Goal: Task Accomplishment & Management: Use online tool/utility

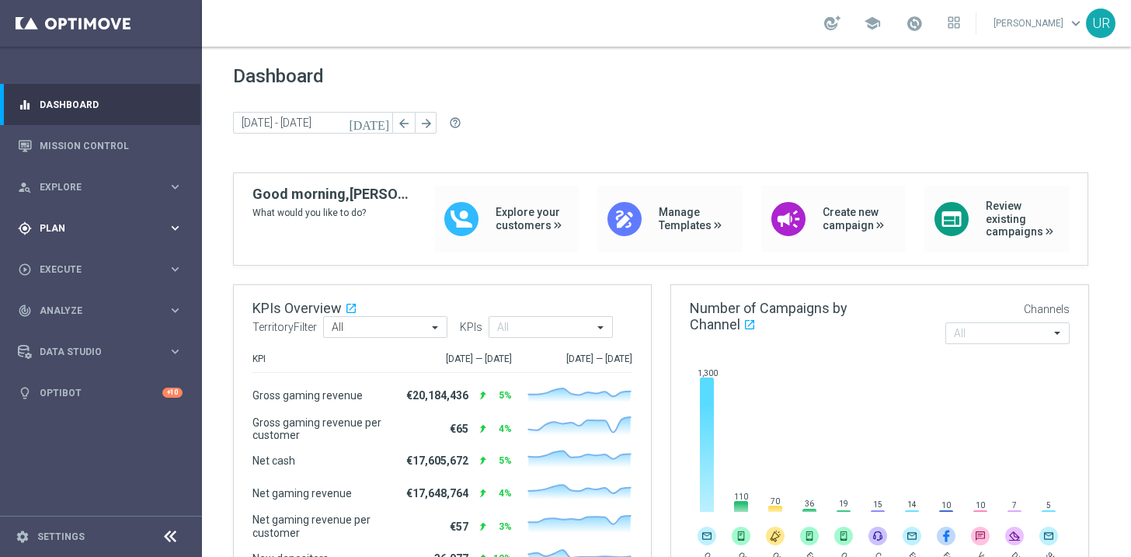
click at [174, 228] on icon "keyboard_arrow_right" at bounding box center [175, 228] width 15 height 15
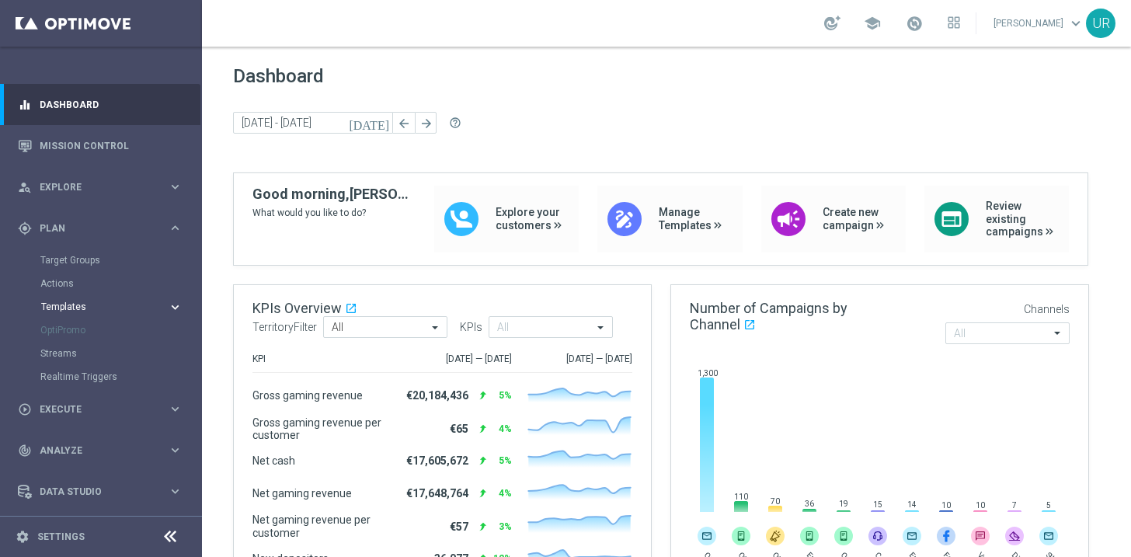
click at [170, 308] on icon "keyboard_arrow_right" at bounding box center [175, 307] width 15 height 15
click at [73, 328] on link "Optimail" at bounding box center [104, 330] width 113 height 12
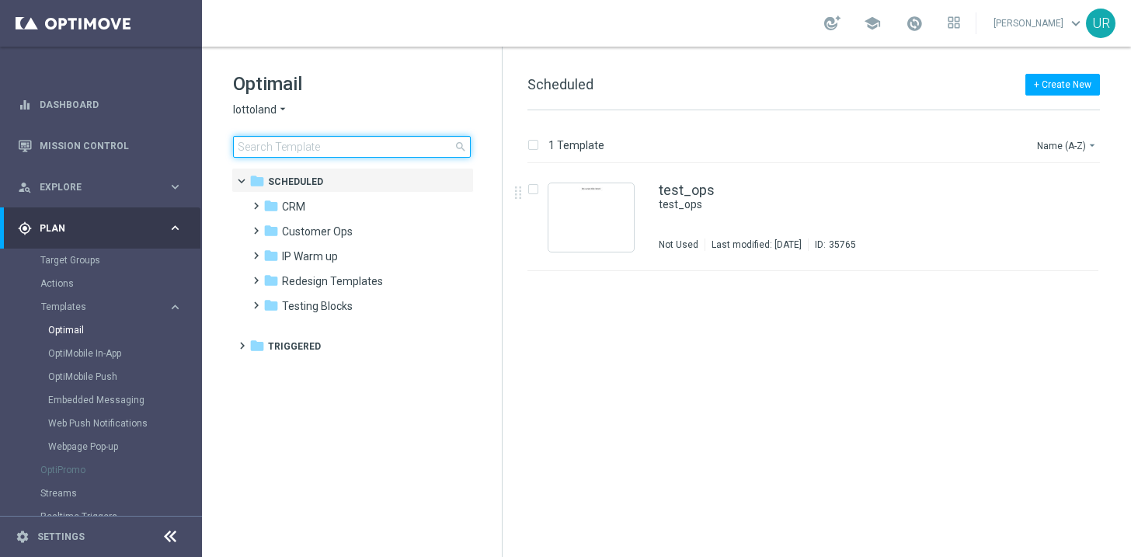
click at [373, 146] on input at bounding box center [352, 147] width 238 height 22
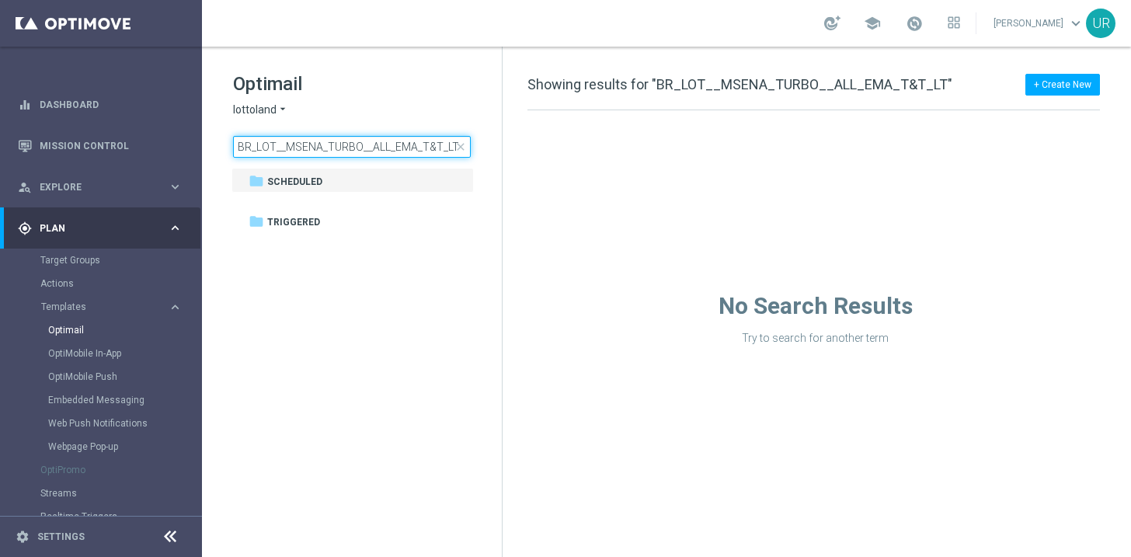
type input "BR_LOT__MSENA_TURBO__ALL_EMA_T&T_LT"
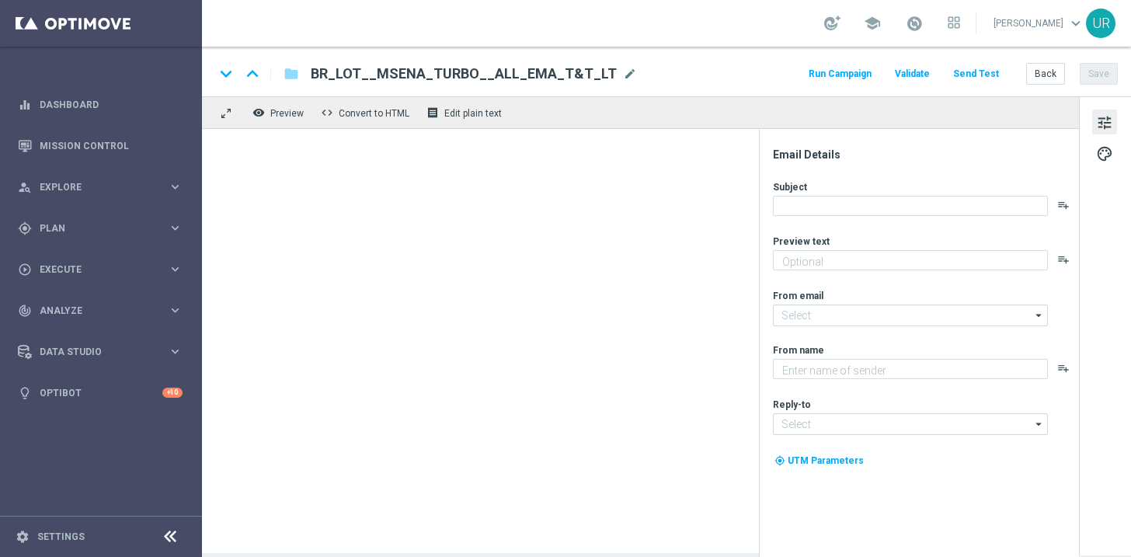
type textarea "Ganhe em um instantâneo com TurboSena"
type textarea "Lottoland"
type input "[EMAIL_ADDRESS][DOMAIN_NAME]"
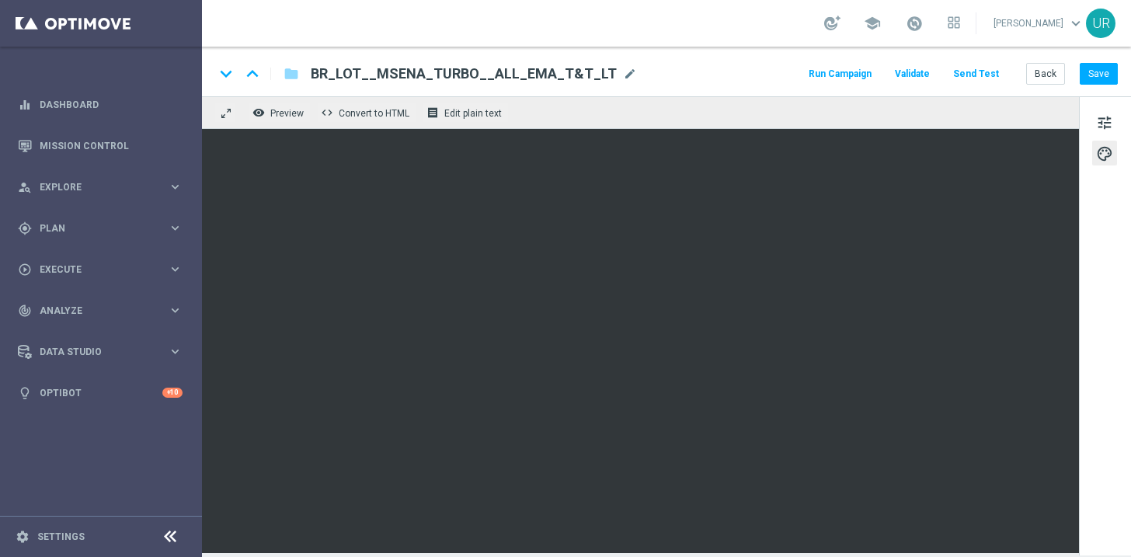
click at [996, 78] on button "Send Test" at bounding box center [976, 74] width 50 height 21
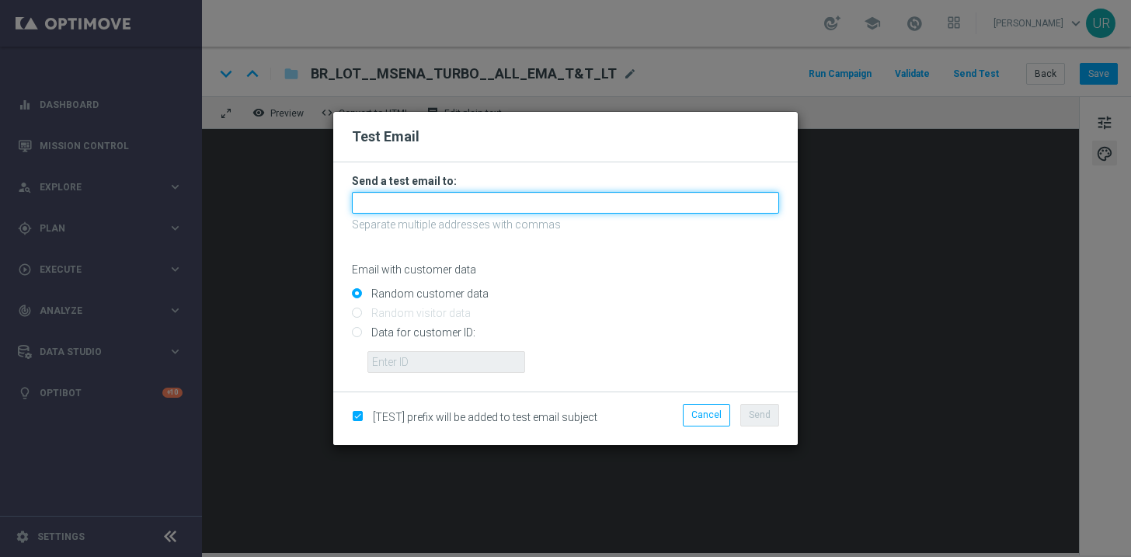
click at [628, 200] on input "text" at bounding box center [565, 203] width 427 height 22
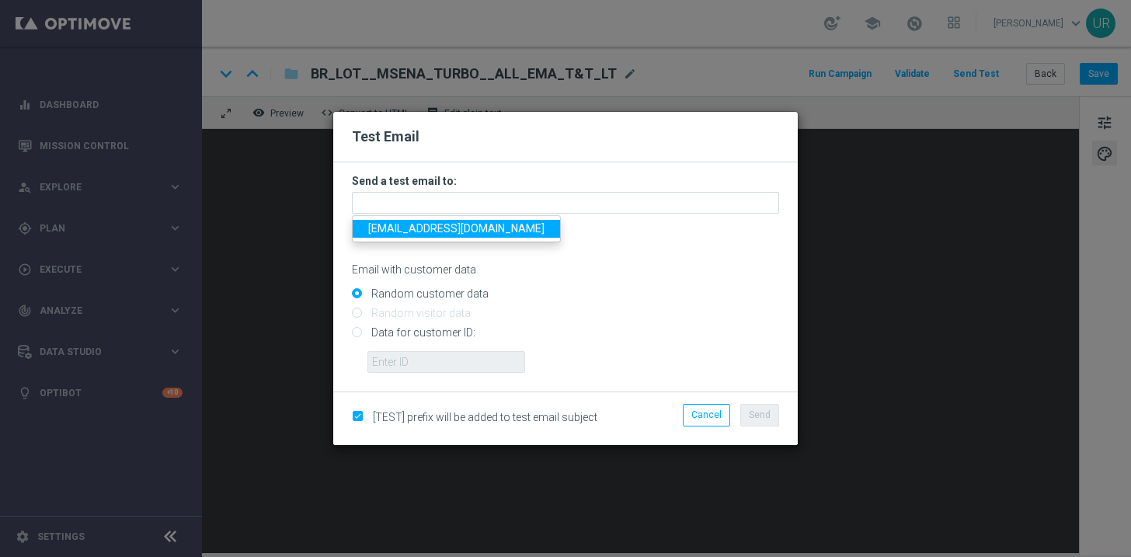
click at [413, 229] on span "ulrikarosendahl68@gmail.com" at bounding box center [456, 228] width 176 height 12
type input "ulrikarosendahl68@gmail.com"
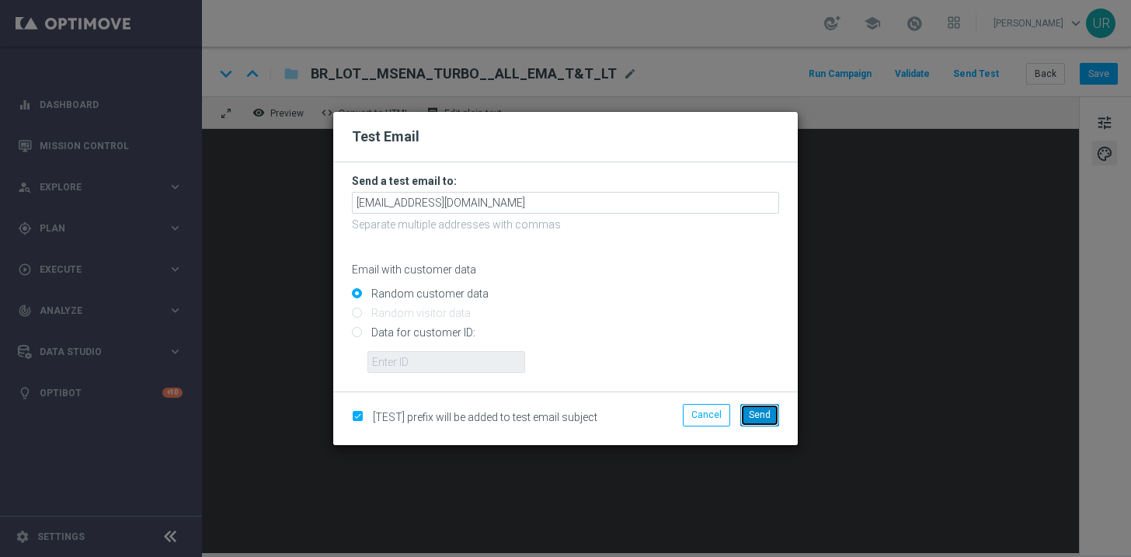
click at [773, 412] on button "Send" at bounding box center [759, 415] width 39 height 22
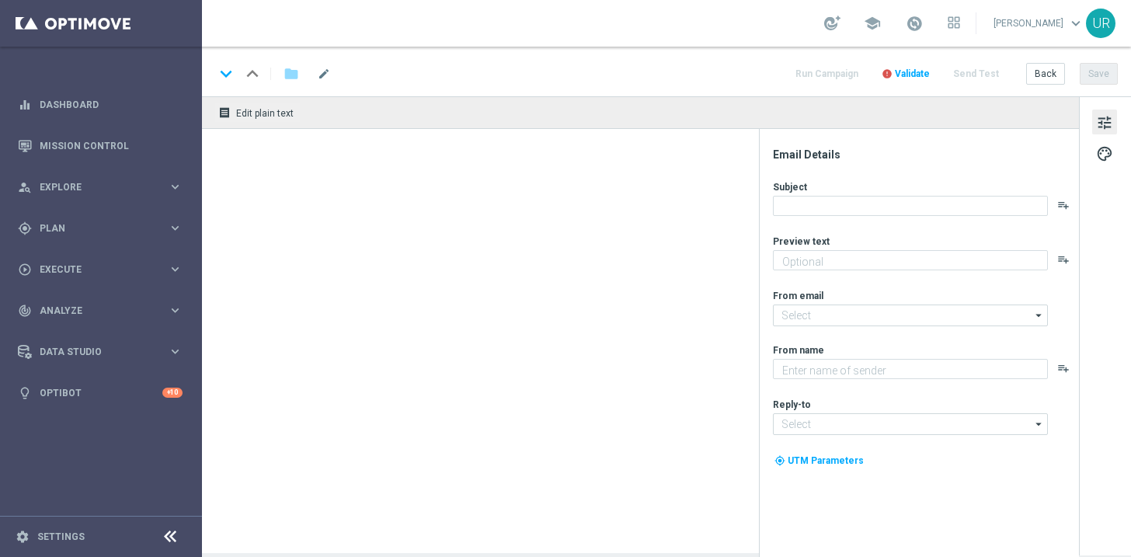
type textarea "Aumente suas chances com TurboQuina"
type textarea "Lottoland"
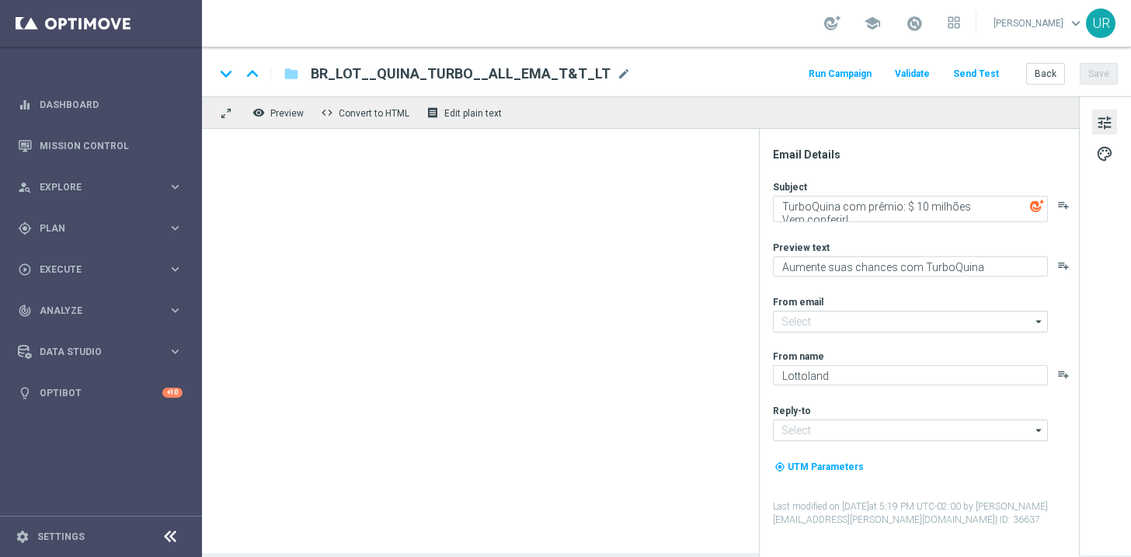
type input "[EMAIL_ADDRESS][DOMAIN_NAME]"
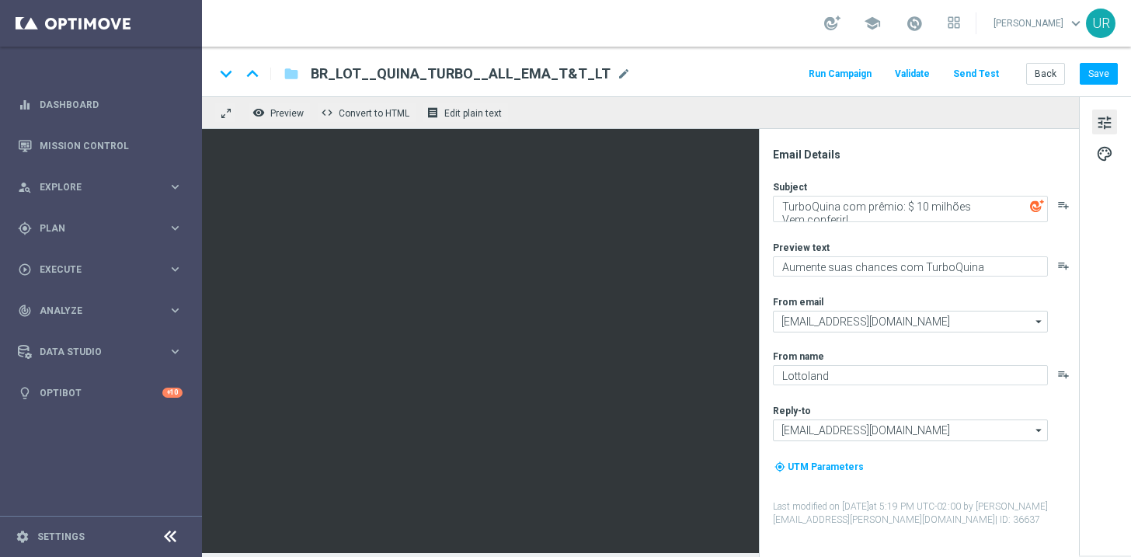
click at [975, 75] on button "Send Test" at bounding box center [976, 74] width 50 height 21
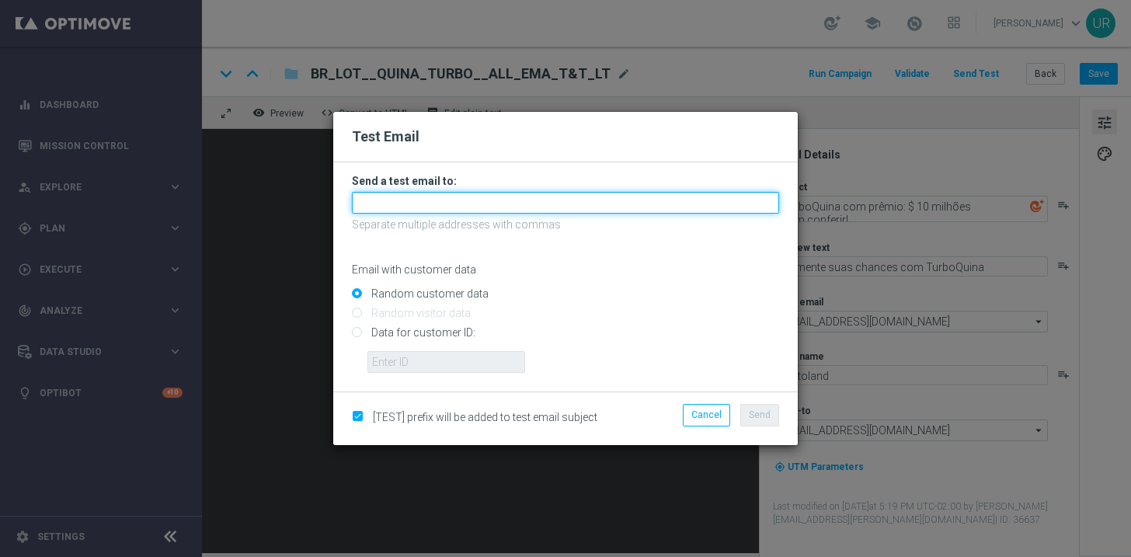
click at [449, 203] on input "text" at bounding box center [565, 203] width 427 height 22
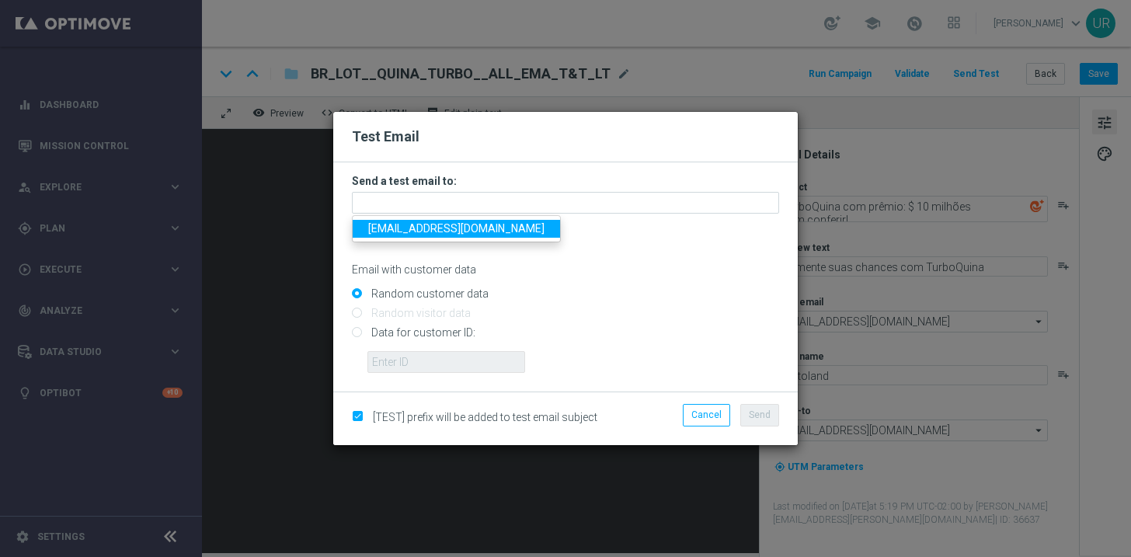
click at [415, 233] on span "ulrikarosendahl68@gmail.com" at bounding box center [456, 228] width 176 height 12
type input "ulrikarosendahl68@gmail.com"
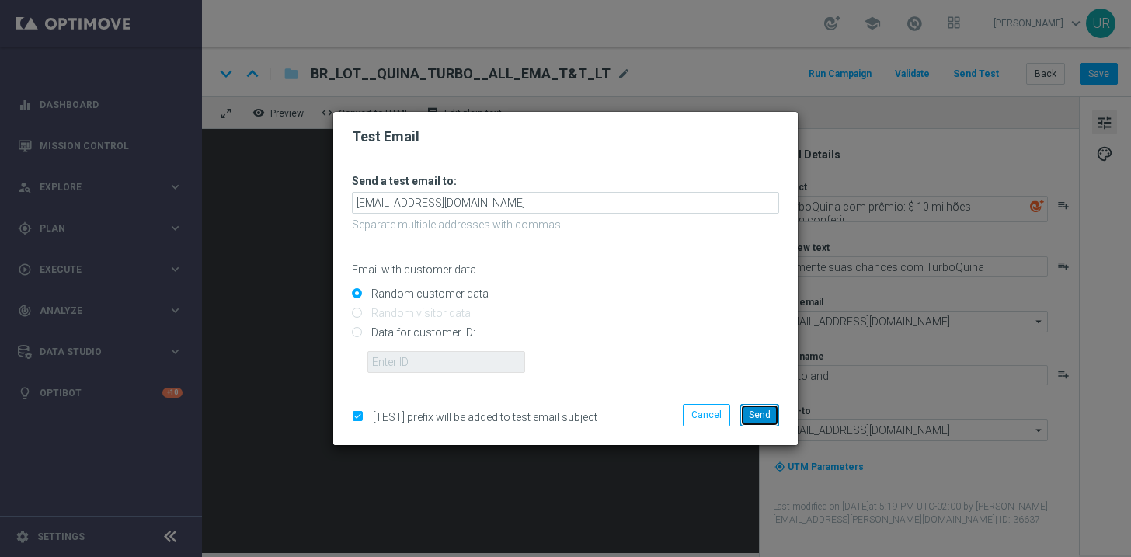
click at [767, 417] on span "Send" at bounding box center [760, 414] width 22 height 11
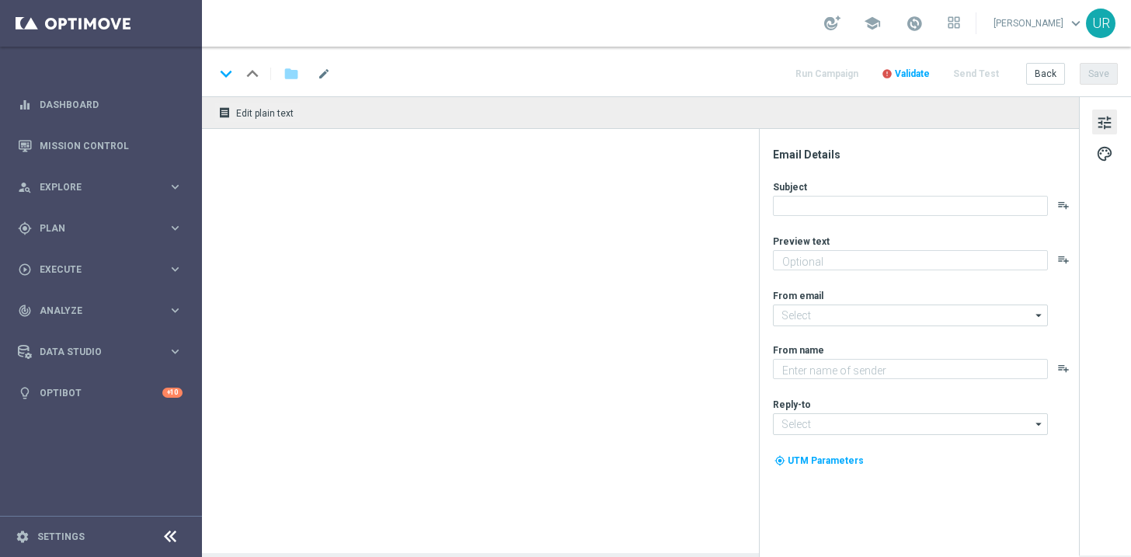
type textarea "Mais vencedores a cada jogada"
type input "[EMAIL_ADDRESS][DOMAIN_NAME]"
type textarea "Lottoland"
type input "contato@lottoland.bet.br"
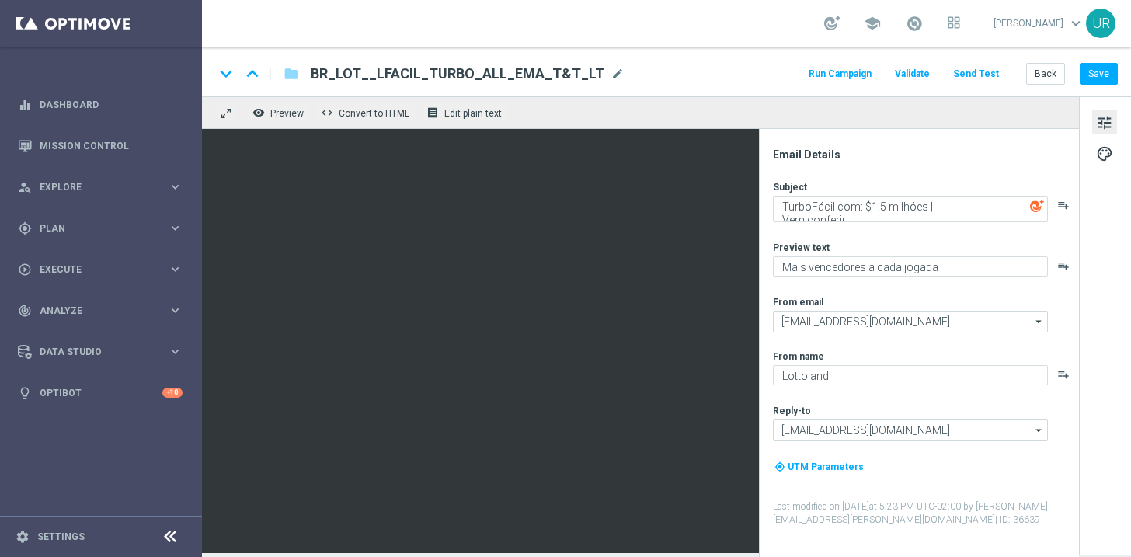
click at [979, 70] on button "Send Test" at bounding box center [976, 74] width 50 height 21
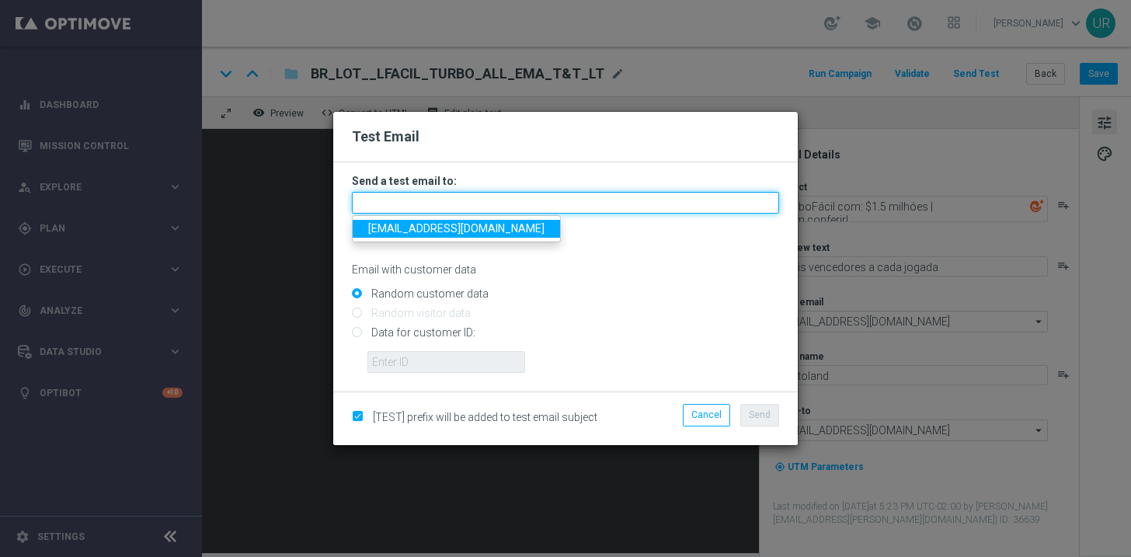
click at [460, 196] on input "text" at bounding box center [565, 203] width 427 height 22
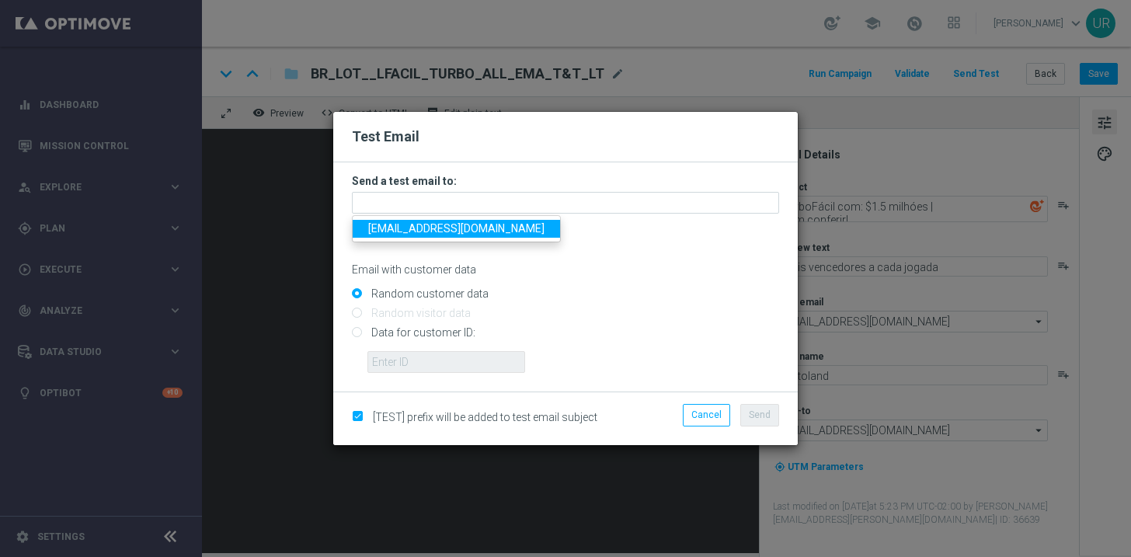
click at [416, 232] on span "[EMAIL_ADDRESS][DOMAIN_NAME]" at bounding box center [456, 228] width 176 height 12
type input "[EMAIL_ADDRESS][DOMAIN_NAME]"
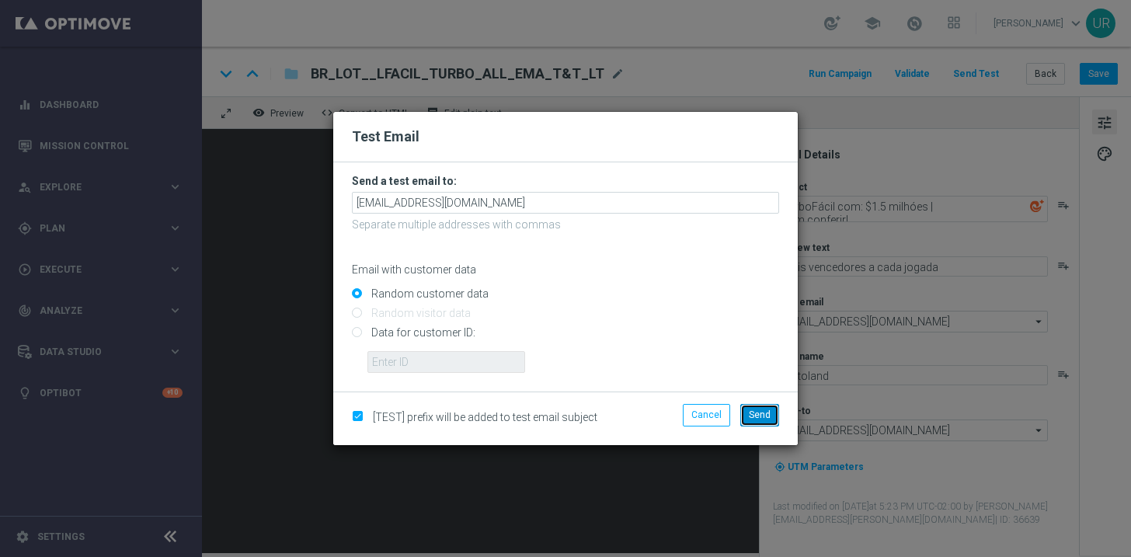
click at [763, 418] on span "Send" at bounding box center [760, 414] width 22 height 11
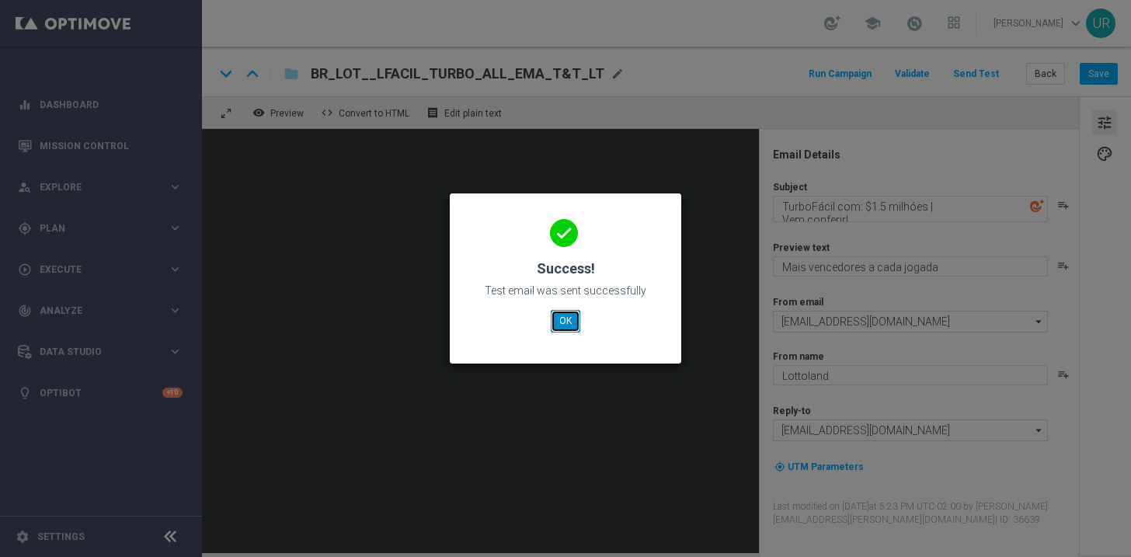
click at [565, 324] on button "OK" at bounding box center [566, 321] width 30 height 22
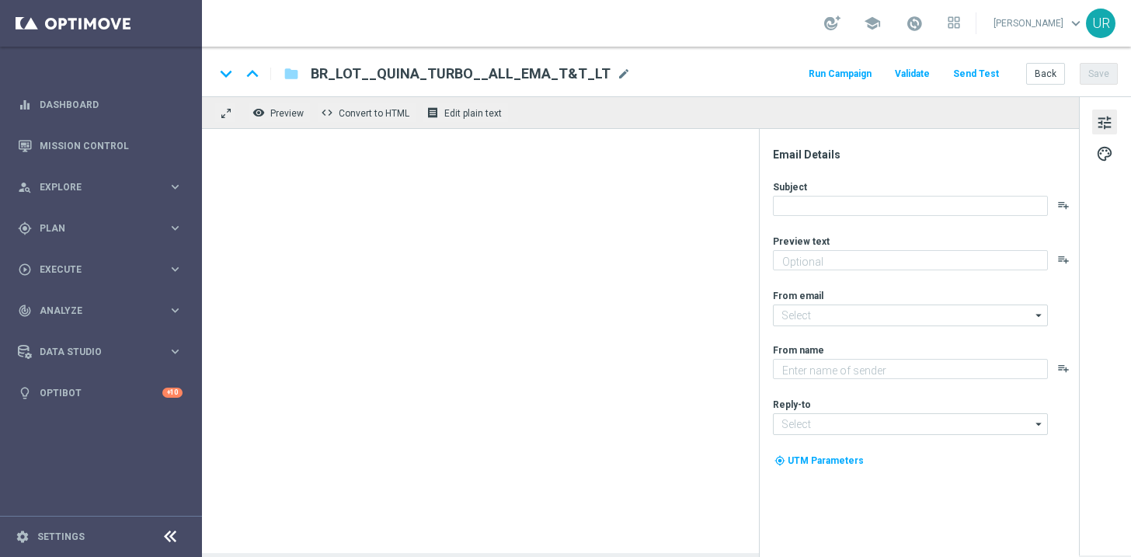
type textarea "Aumente suas chances com TurboQuina"
type textarea "Lottoland"
type input "mail@crm.lottoland.bet.br"
type input "contato@lottoland.bet.br"
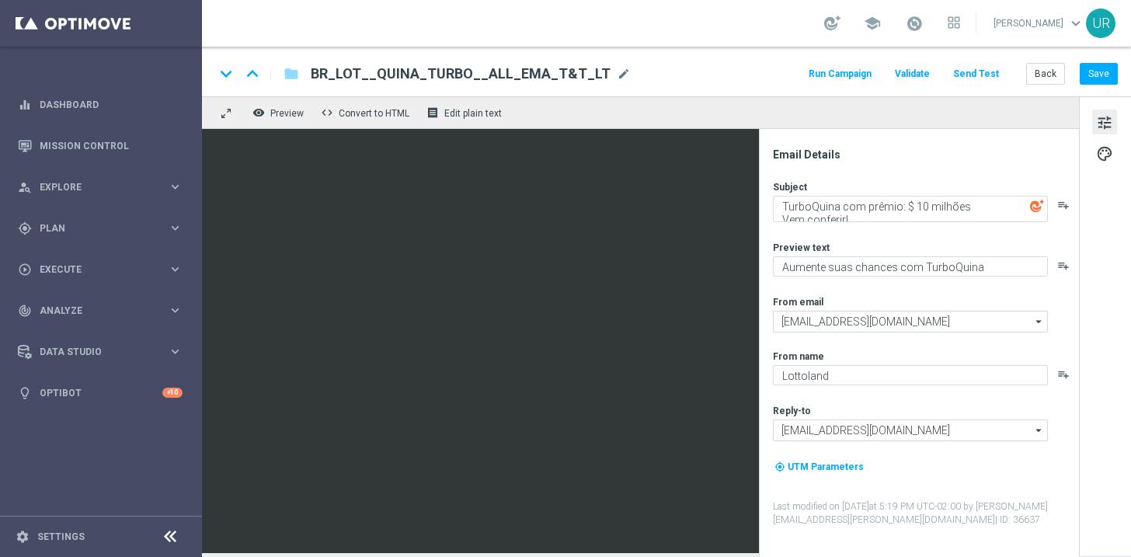
click at [979, 71] on button "Send Test" at bounding box center [976, 74] width 50 height 21
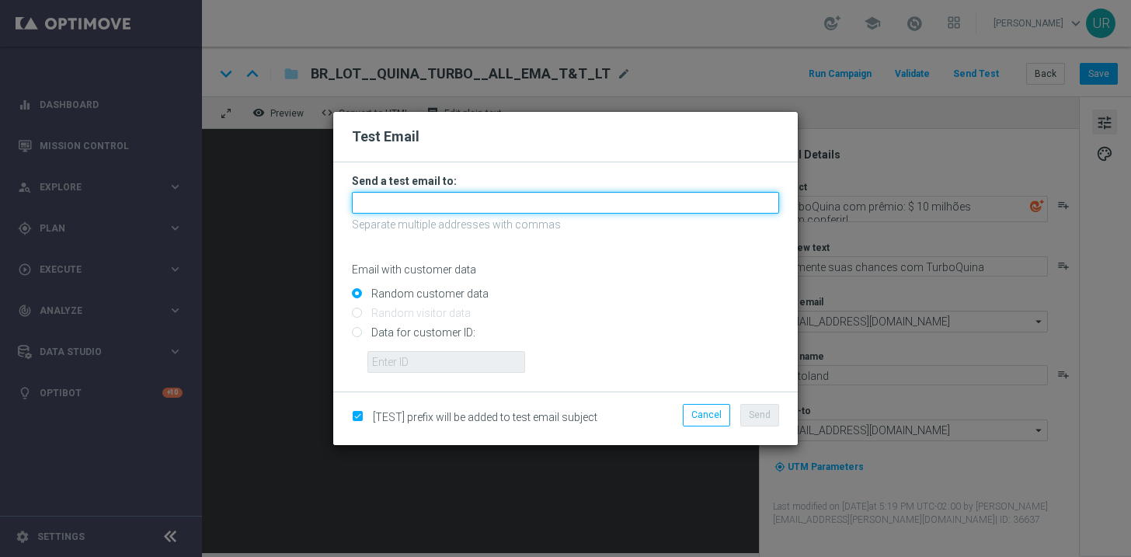
click at [603, 203] on input "text" at bounding box center [565, 203] width 427 height 22
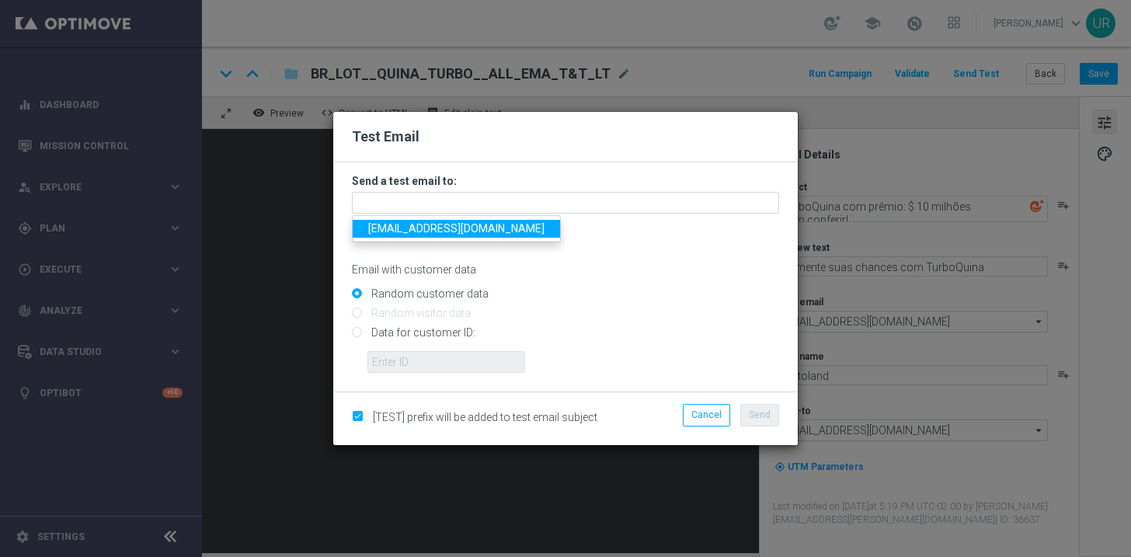
click at [423, 231] on span "[EMAIL_ADDRESS][DOMAIN_NAME]" at bounding box center [456, 228] width 176 height 12
type input "[EMAIL_ADDRESS][DOMAIN_NAME]"
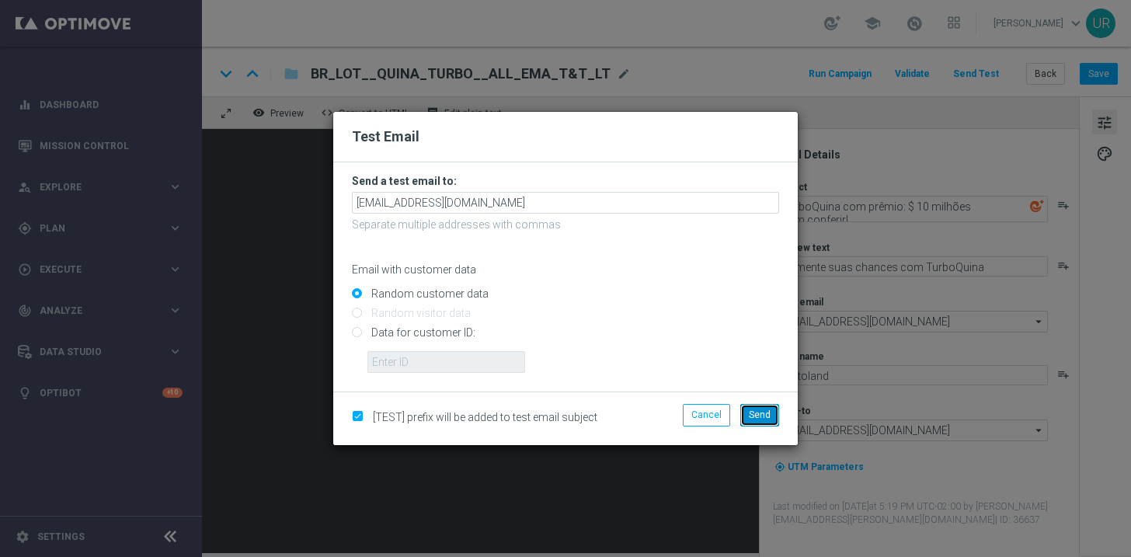
click at [763, 409] on button "Send" at bounding box center [759, 415] width 39 height 22
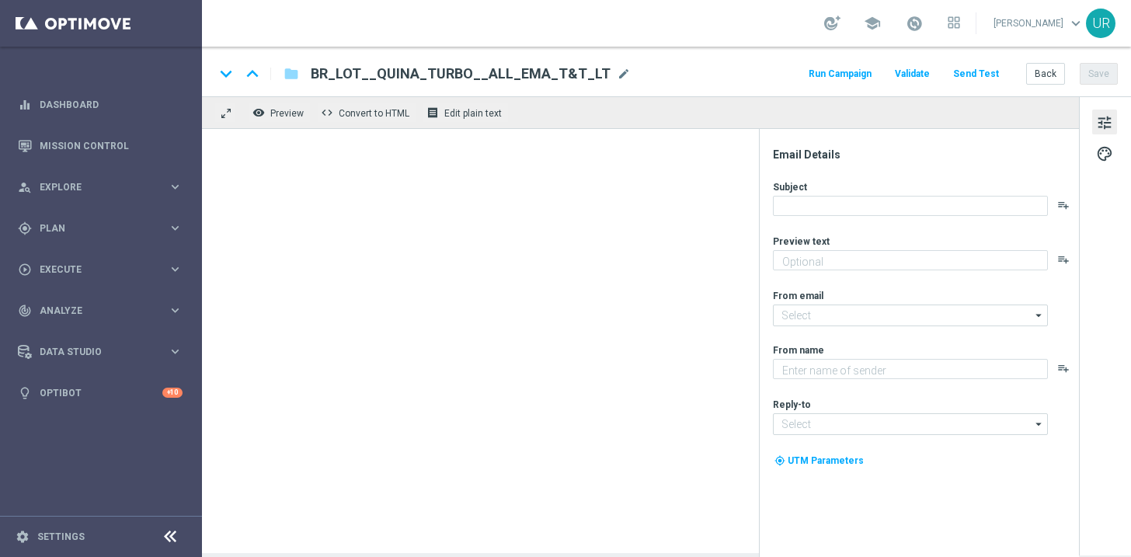
type textarea "Aumente suas chances com TurboQuina"
type textarea "Lottoland"
type input "[EMAIL_ADDRESS][DOMAIN_NAME]"
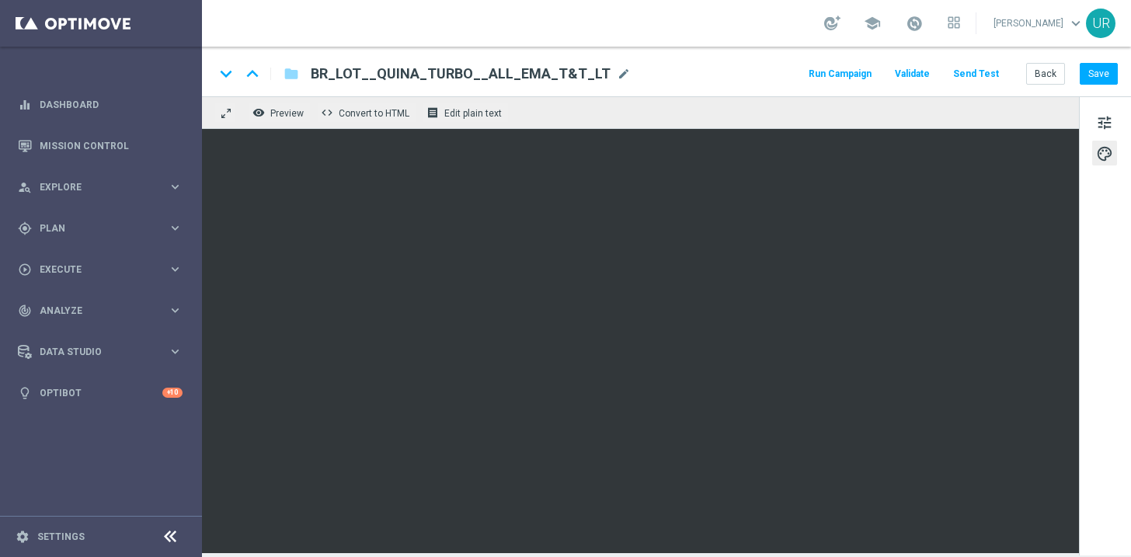
click at [978, 73] on button "Send Test" at bounding box center [976, 74] width 50 height 21
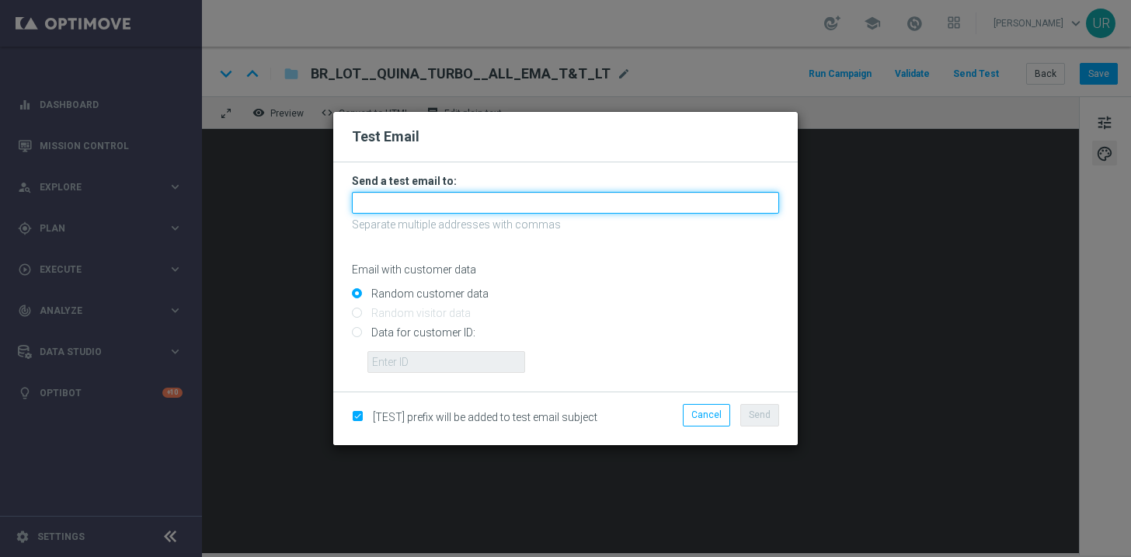
click at [565, 204] on input "text" at bounding box center [565, 203] width 427 height 22
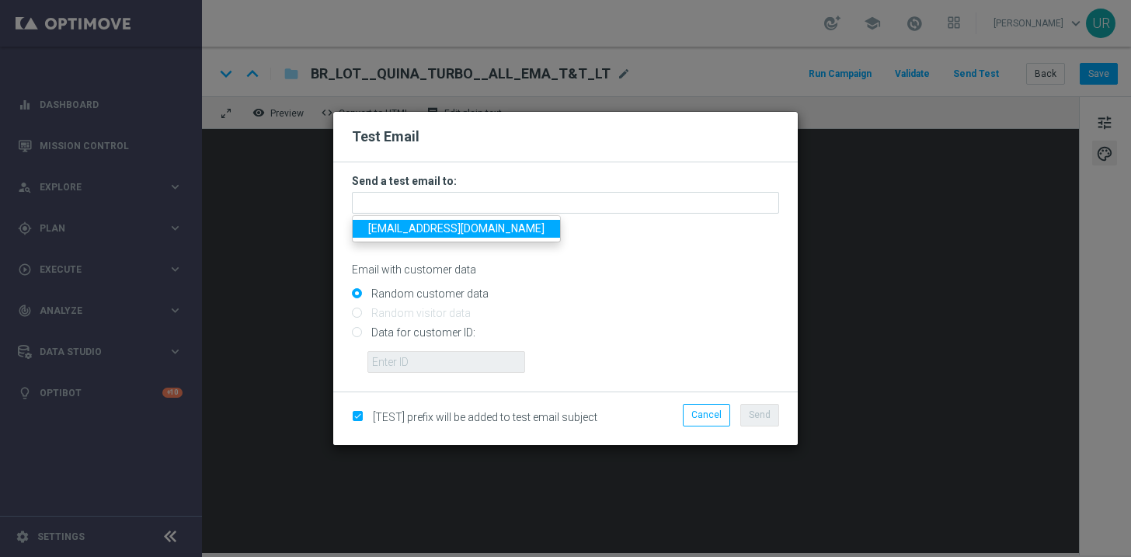
click at [414, 235] on span "[EMAIL_ADDRESS][DOMAIN_NAME]" at bounding box center [456, 228] width 176 height 12
type input "[EMAIL_ADDRESS][DOMAIN_NAME]"
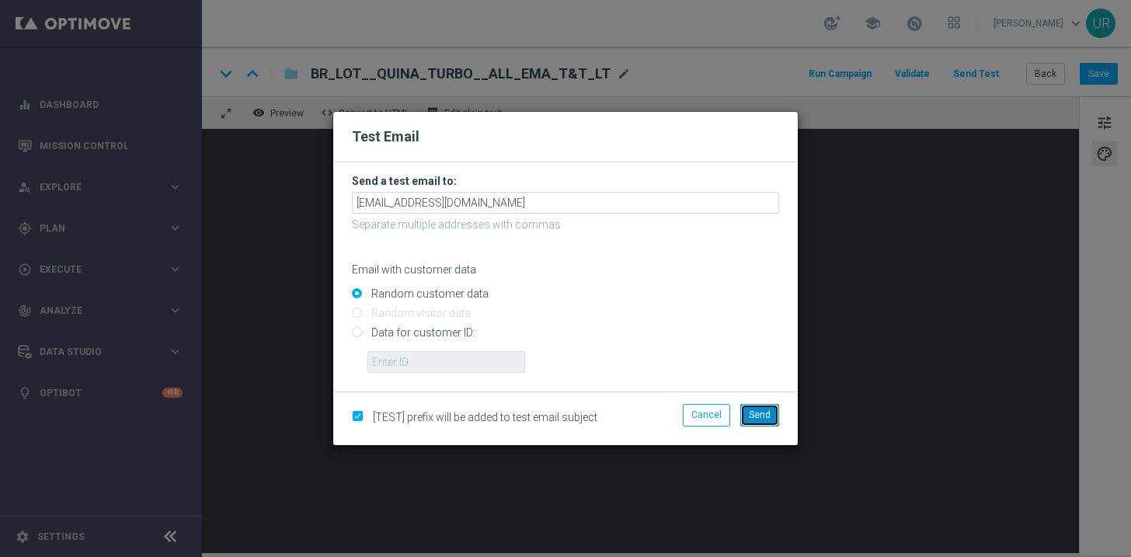
click at [752, 409] on span "Send" at bounding box center [760, 414] width 22 height 11
